Goal: Task Accomplishment & Management: Use online tool/utility

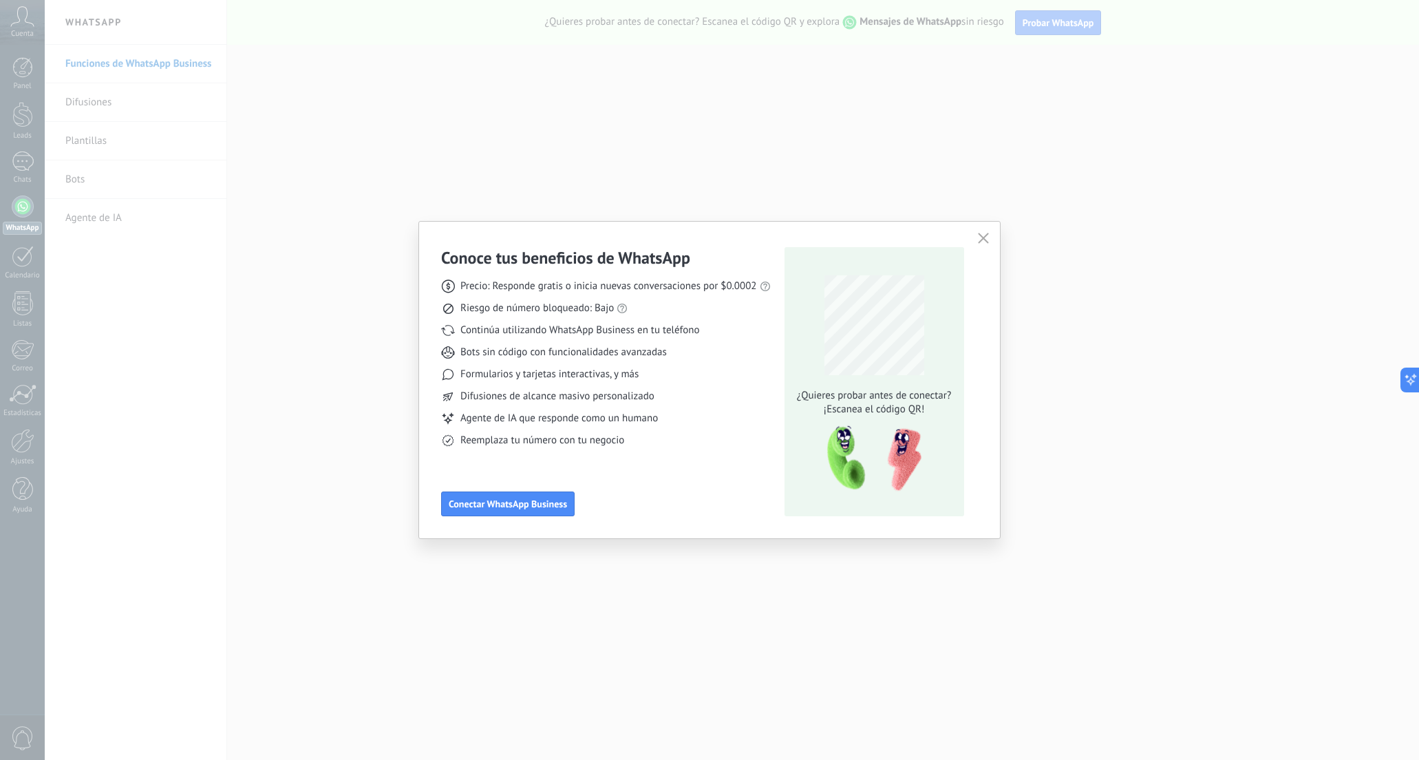
click at [983, 244] on span "button" at bounding box center [983, 239] width 11 height 12
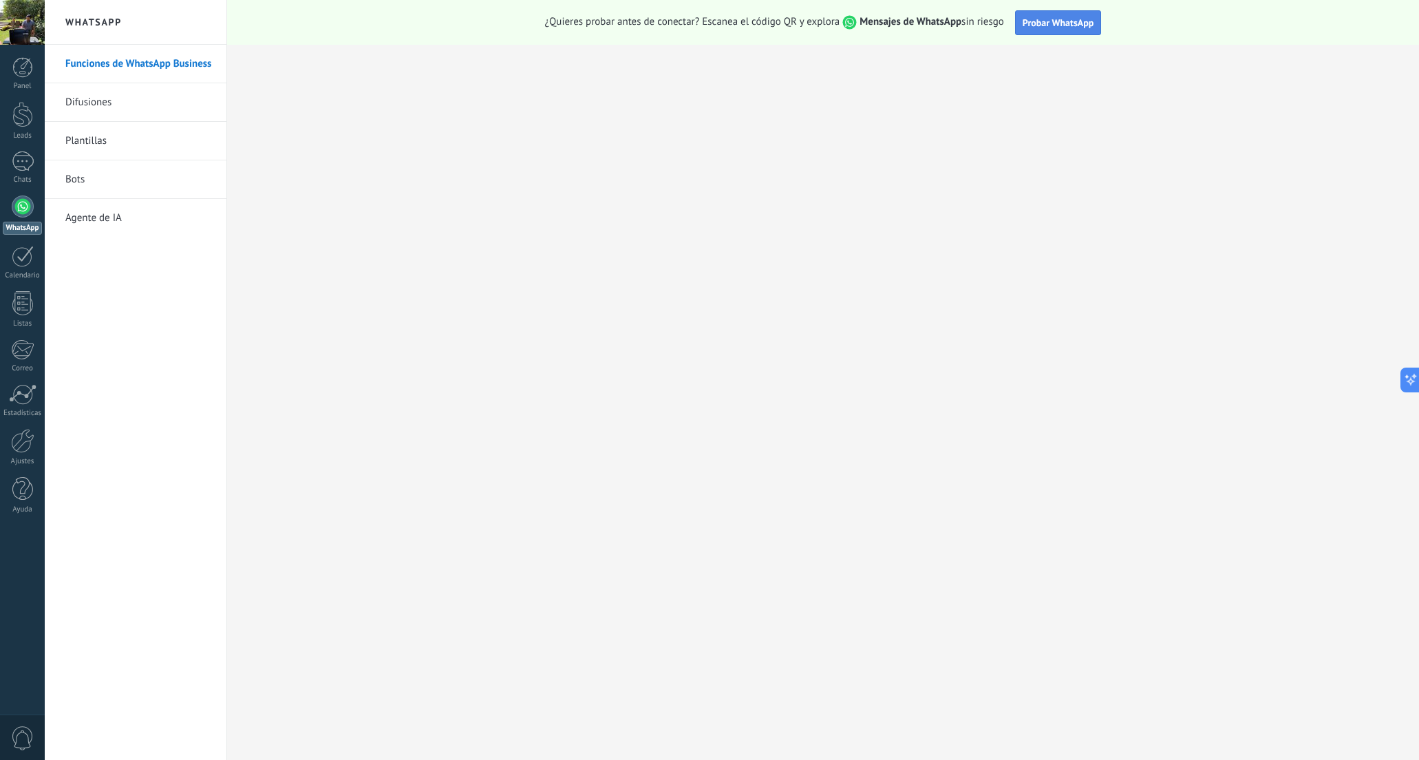
click at [1055, 32] on button "Probar WhatsApp" at bounding box center [1058, 22] width 87 height 25
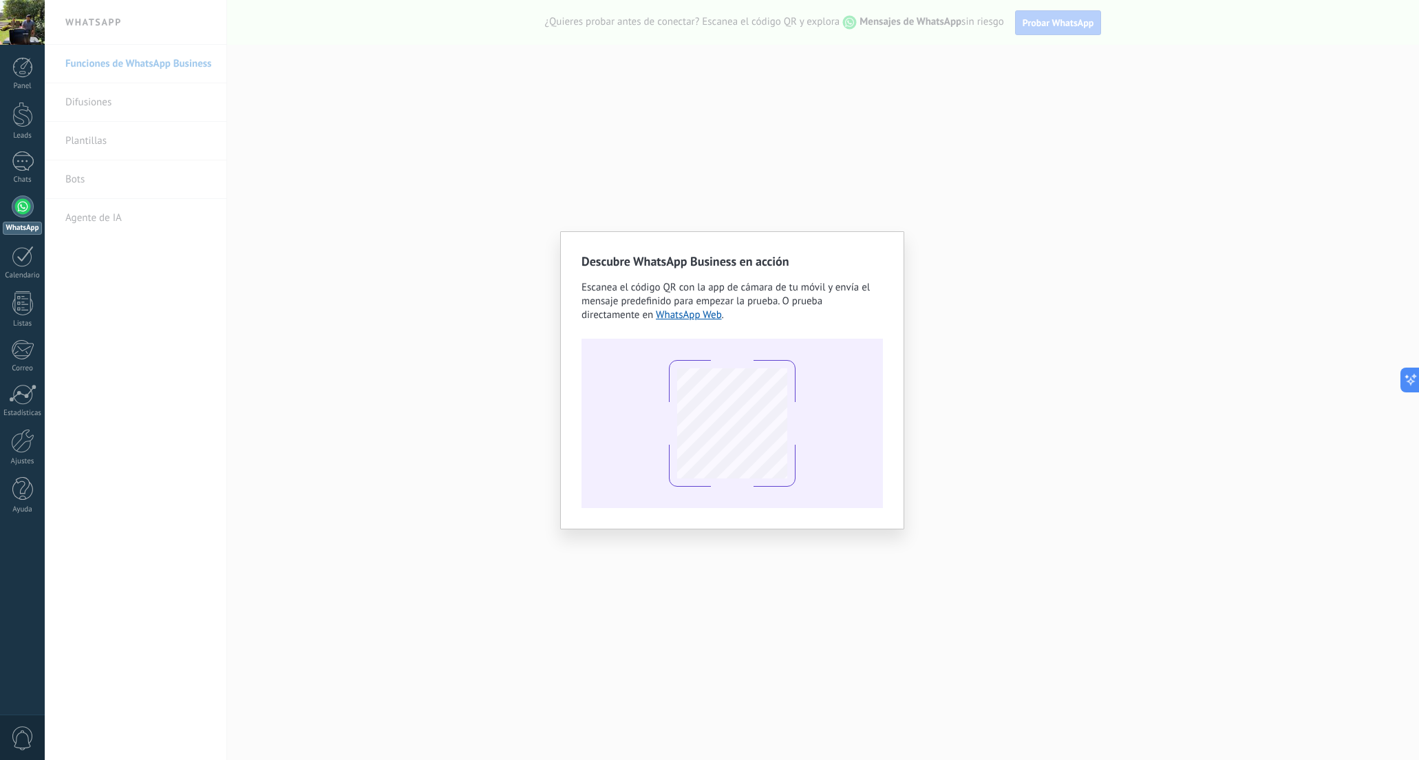
click at [1056, 134] on div "Descubre WhatsApp Business en acción Escanea el código QR con la app [PERSON_NA…" at bounding box center [732, 380] width 1374 height 760
